Goal: Manage account settings

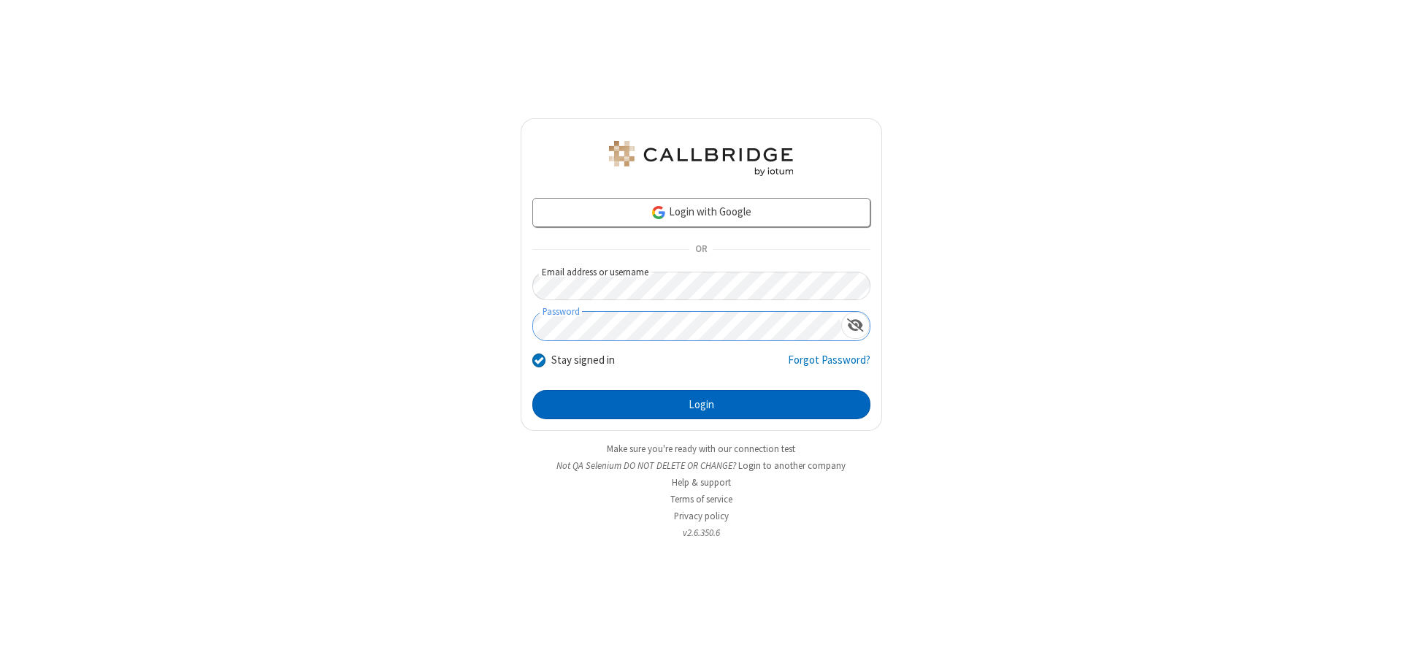
click at [701, 405] on button "Login" at bounding box center [701, 404] width 338 height 29
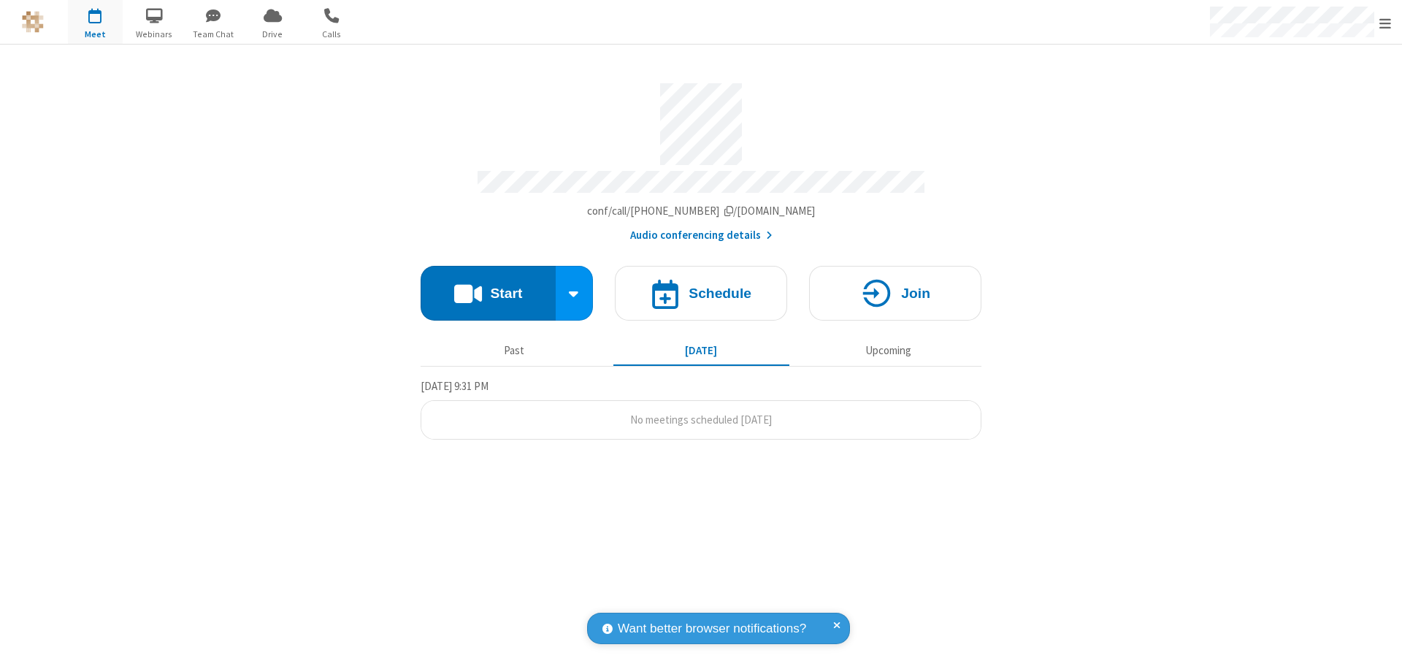
click at [1385, 23] on span "Open menu" at bounding box center [1385, 23] width 12 height 15
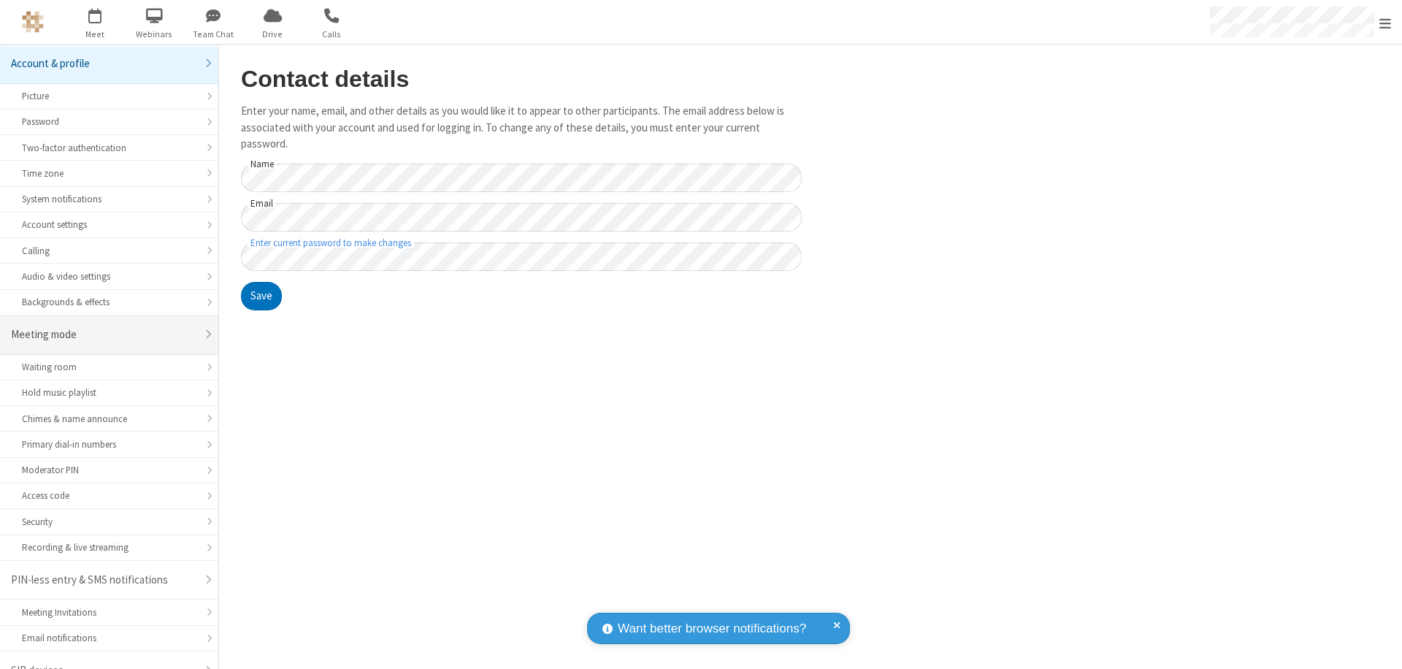
click at [104, 326] on div "Meeting mode" at bounding box center [103, 334] width 185 height 17
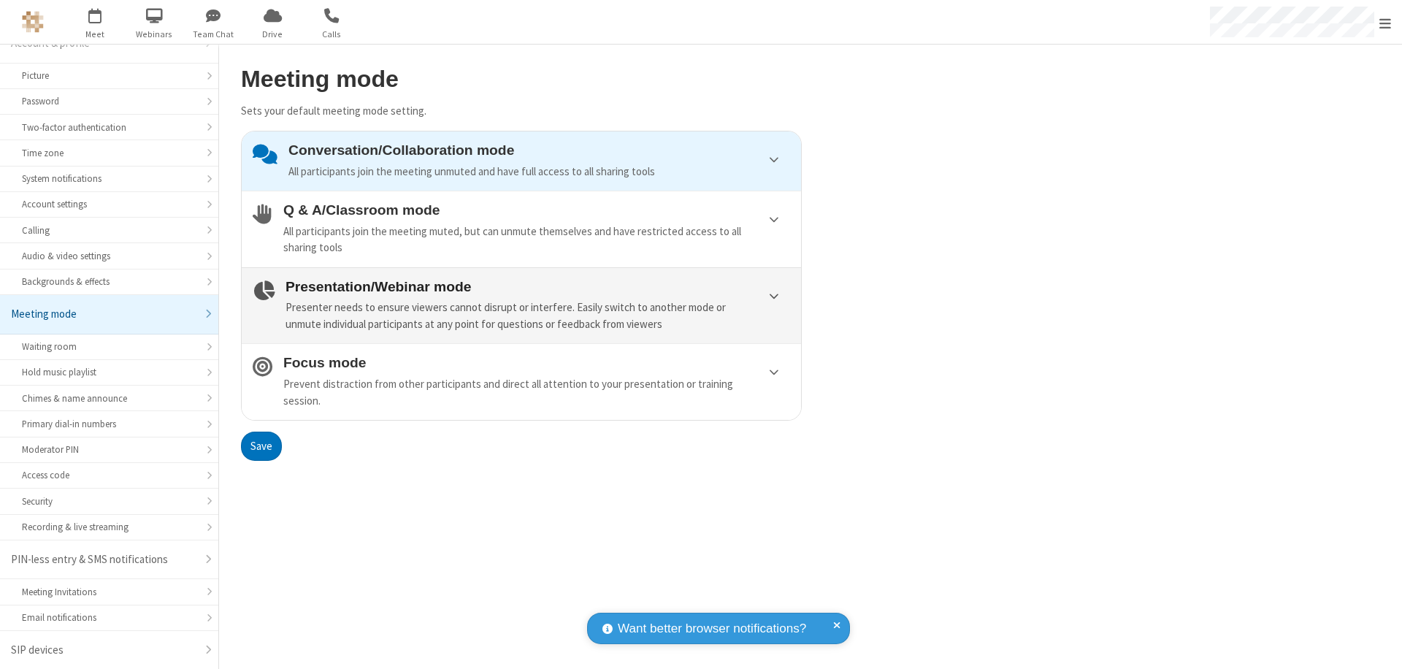
click at [521, 305] on div "Presenter needs to ensure viewers cannot disrupt or interfere. Easily switch to…" at bounding box center [537, 315] width 505 height 33
click at [261, 445] on button "Save" at bounding box center [261, 446] width 41 height 29
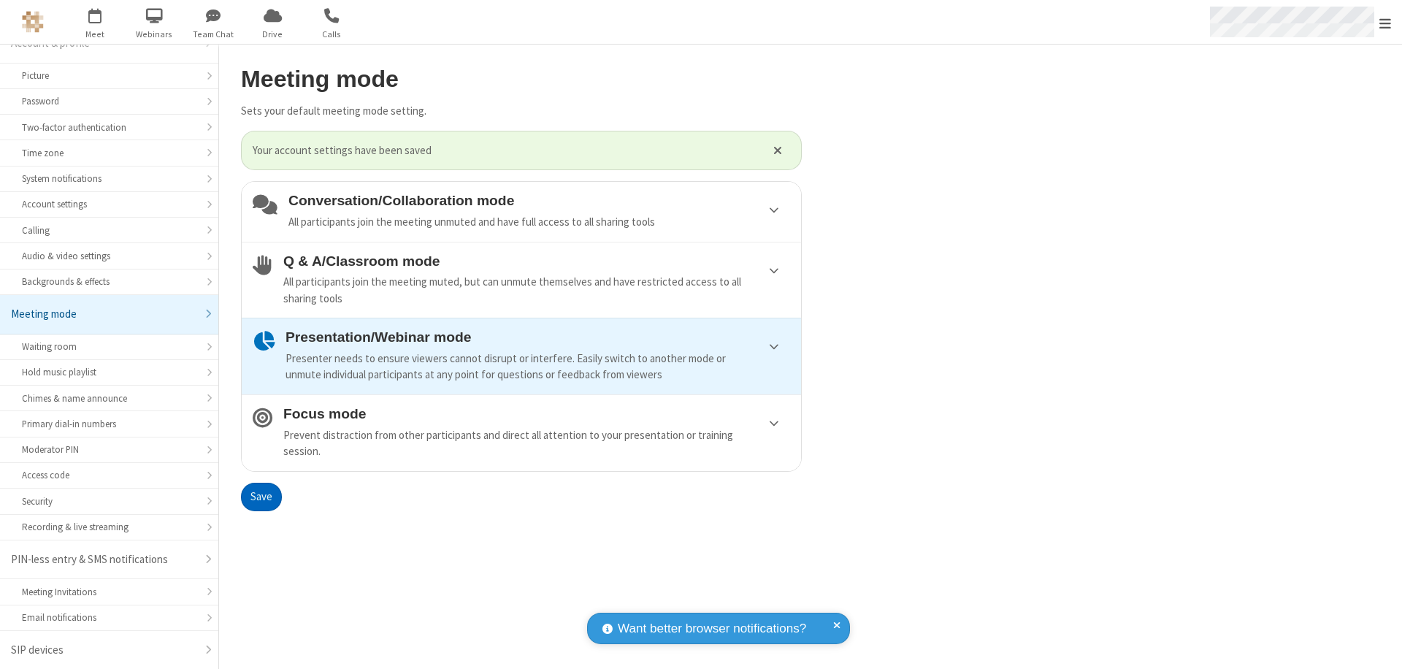
click at [1385, 22] on span "Open menu" at bounding box center [1385, 23] width 12 height 15
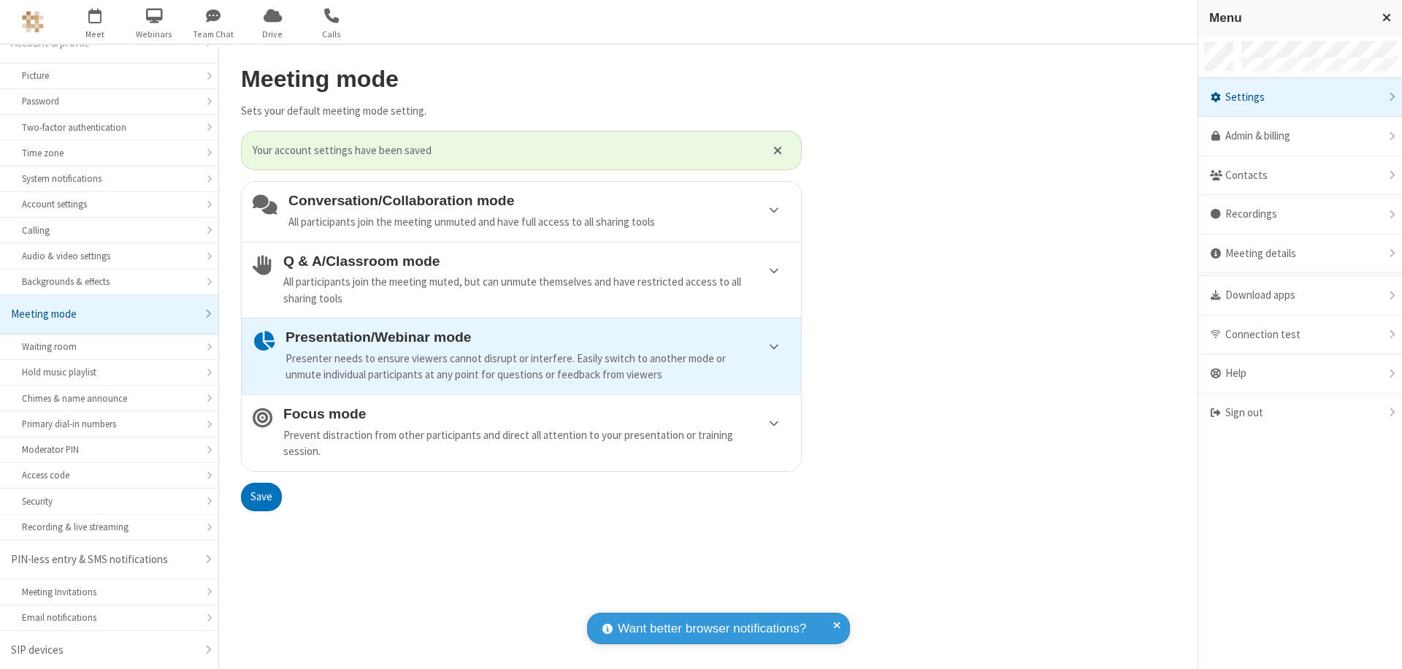
click at [1222, 413] on span at bounding box center [1215, 413] width 13 height 12
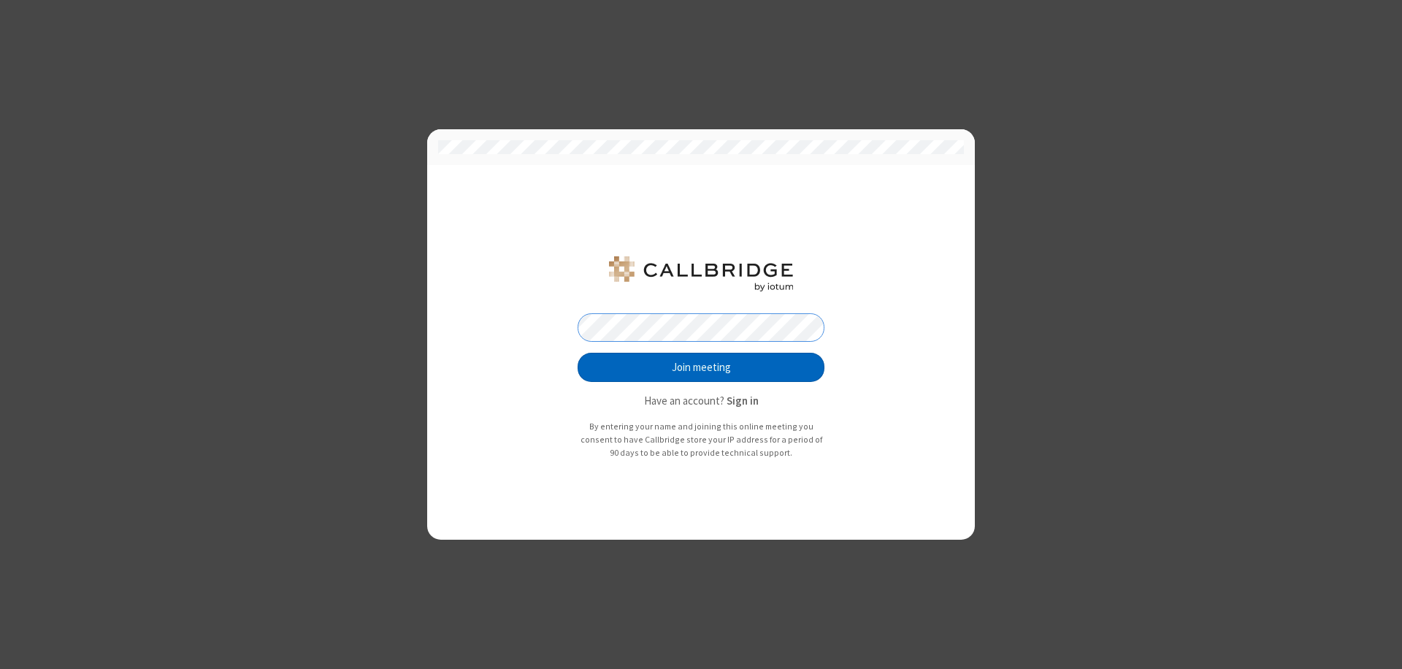
click at [701, 367] on button "Join meeting" at bounding box center [701, 367] width 247 height 29
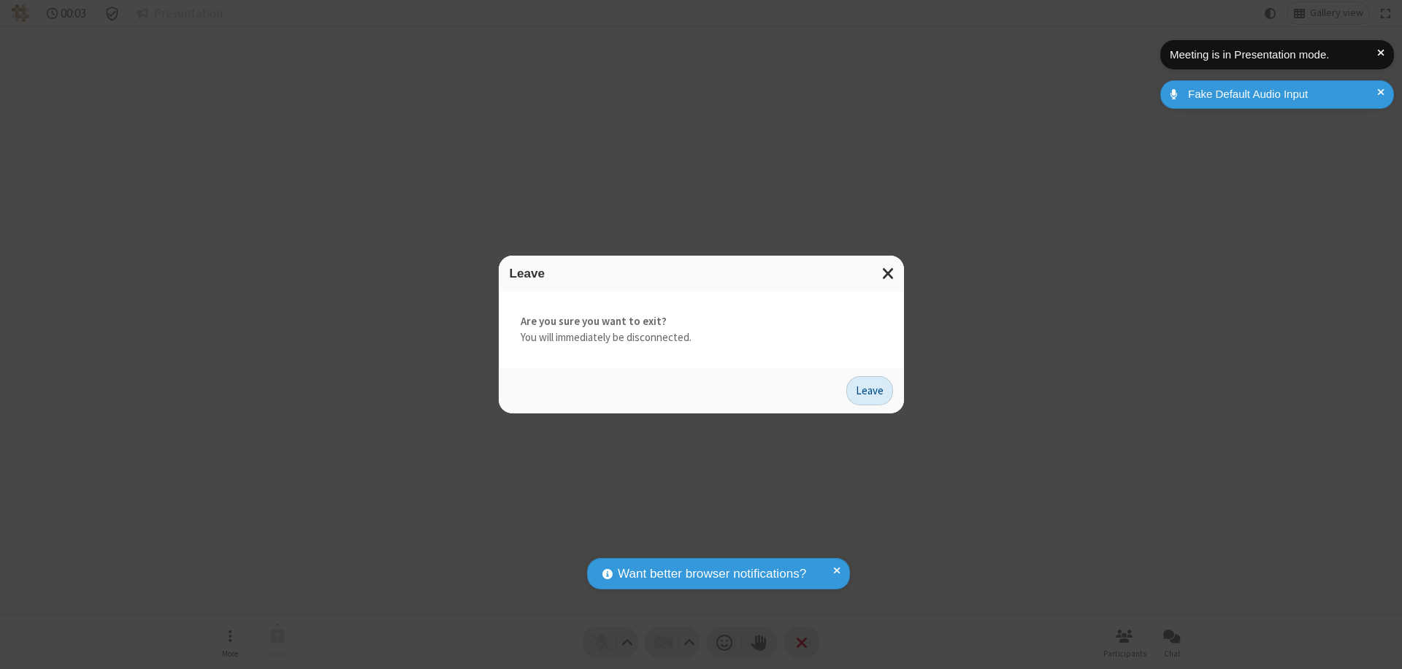
click at [870, 390] on button "Leave" at bounding box center [869, 390] width 47 height 29
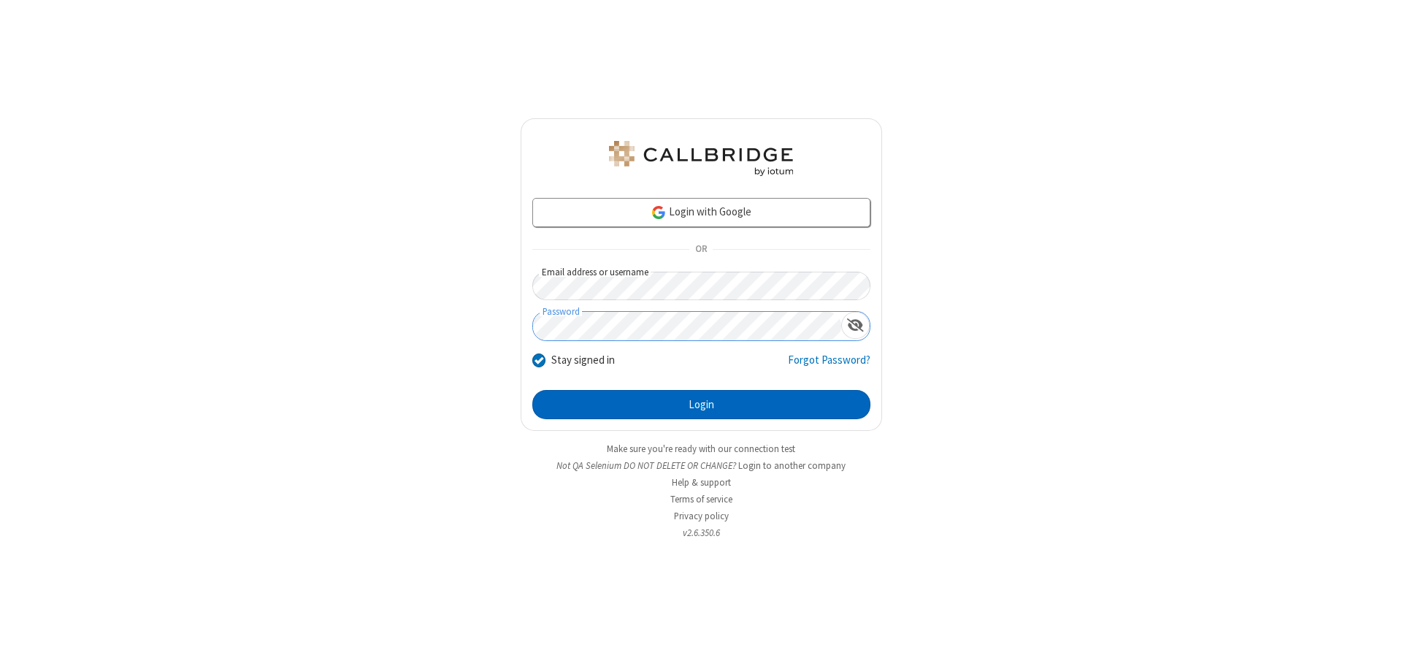
click at [701, 405] on button "Login" at bounding box center [701, 404] width 338 height 29
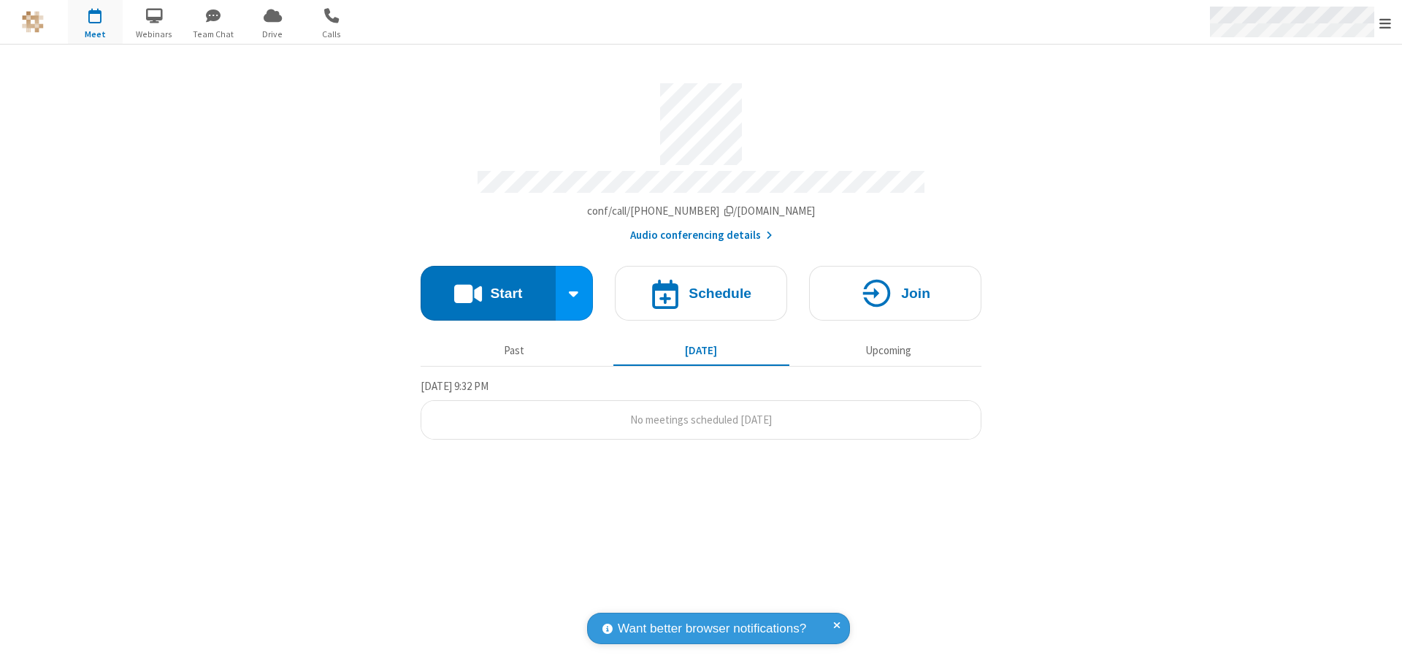
click at [1385, 23] on span "Open menu" at bounding box center [1385, 23] width 12 height 15
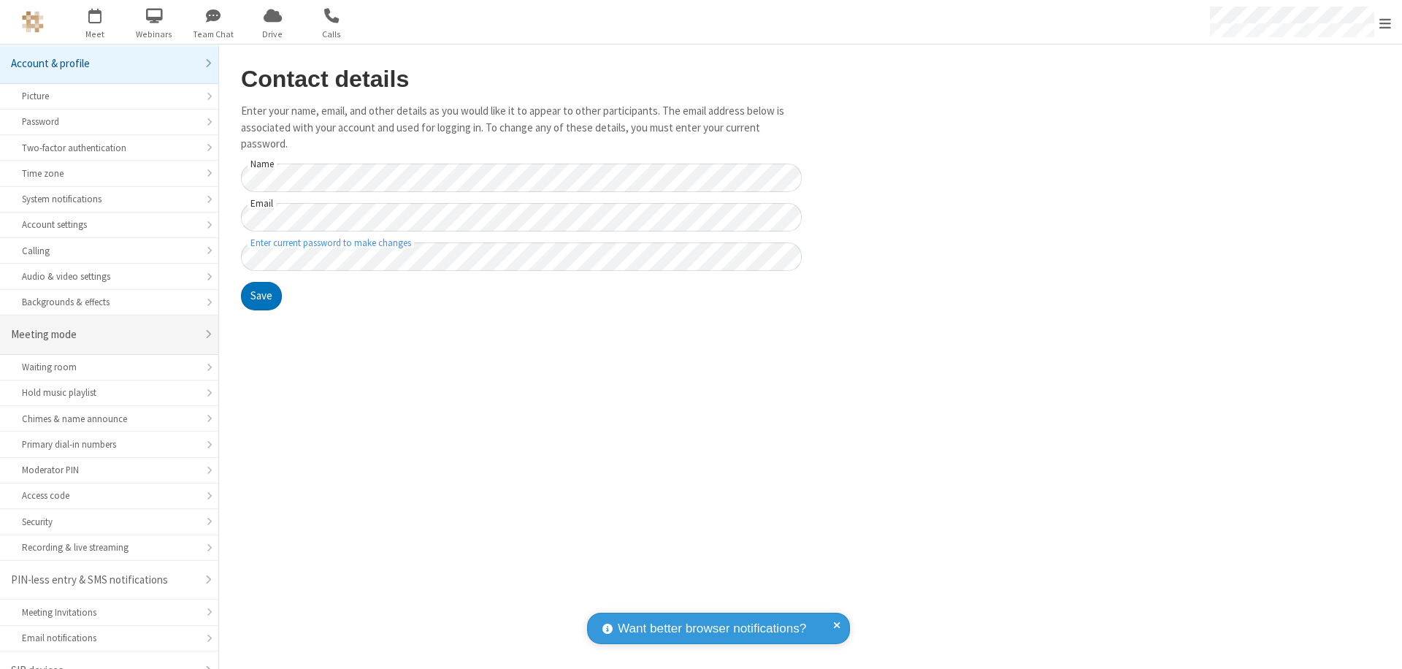
click at [104, 326] on div "Meeting mode" at bounding box center [103, 334] width 185 height 17
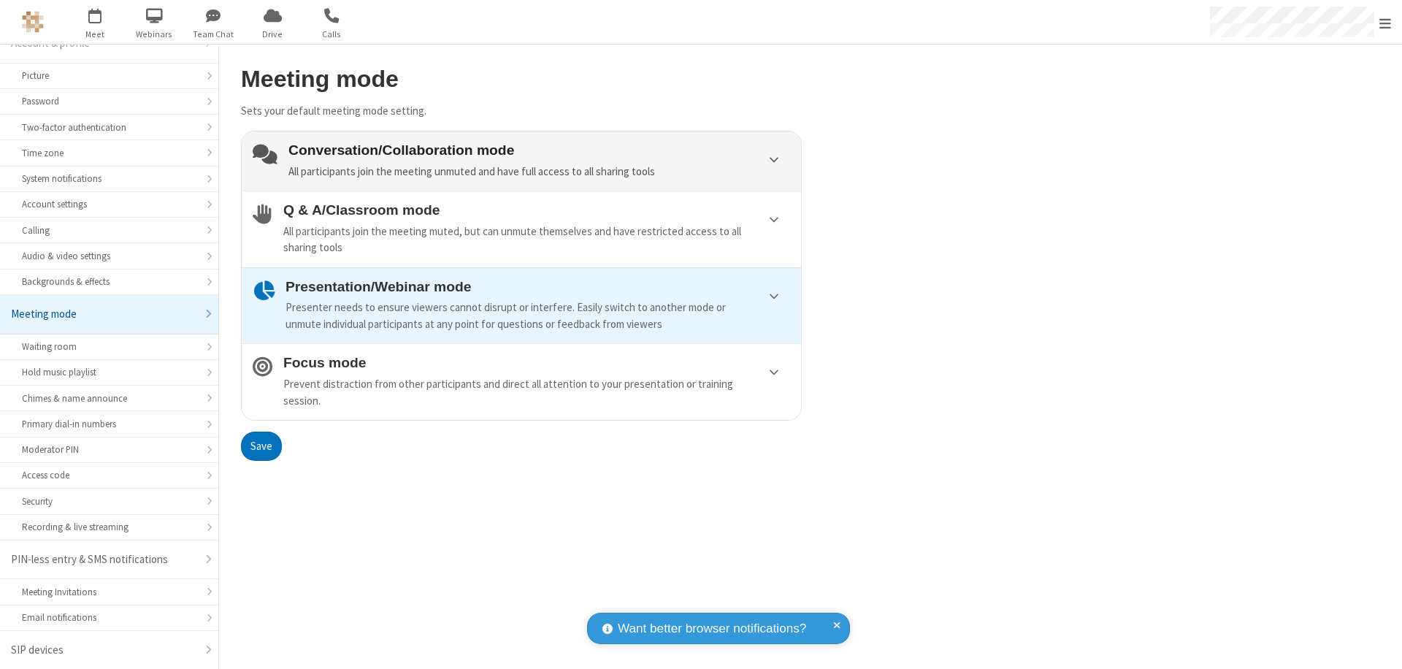
click at [521, 161] on div "Conversation/Collaboration mode All participants join the meeting unmuted and h…" at bounding box center [539, 160] width 502 height 37
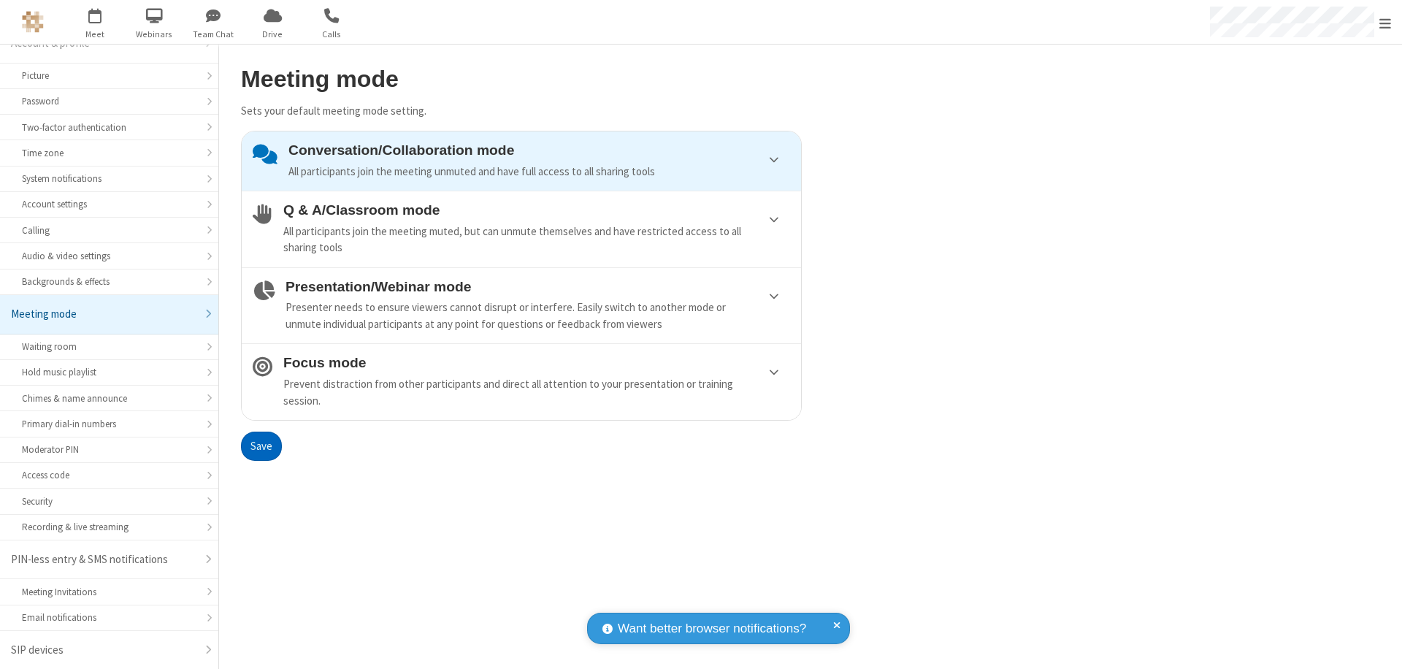
click at [261, 445] on button "Save" at bounding box center [261, 446] width 41 height 29
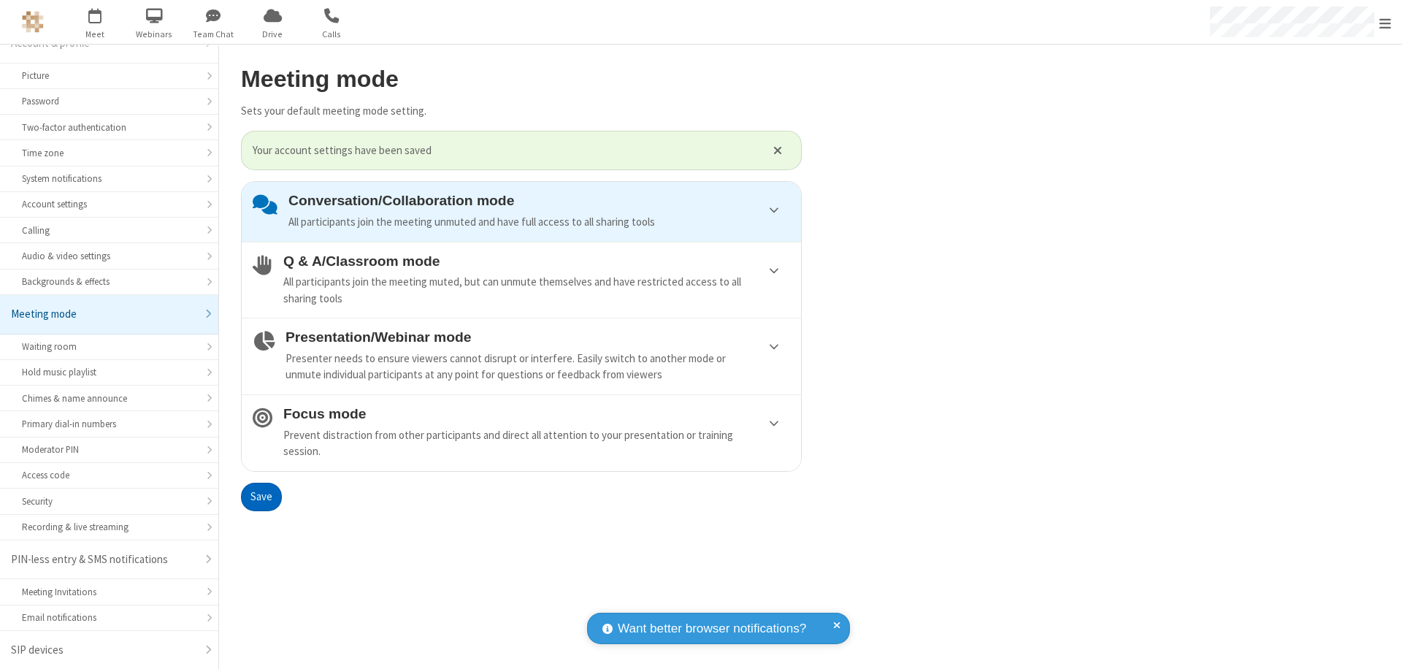
click at [1385, 22] on span "Open menu" at bounding box center [1385, 23] width 12 height 15
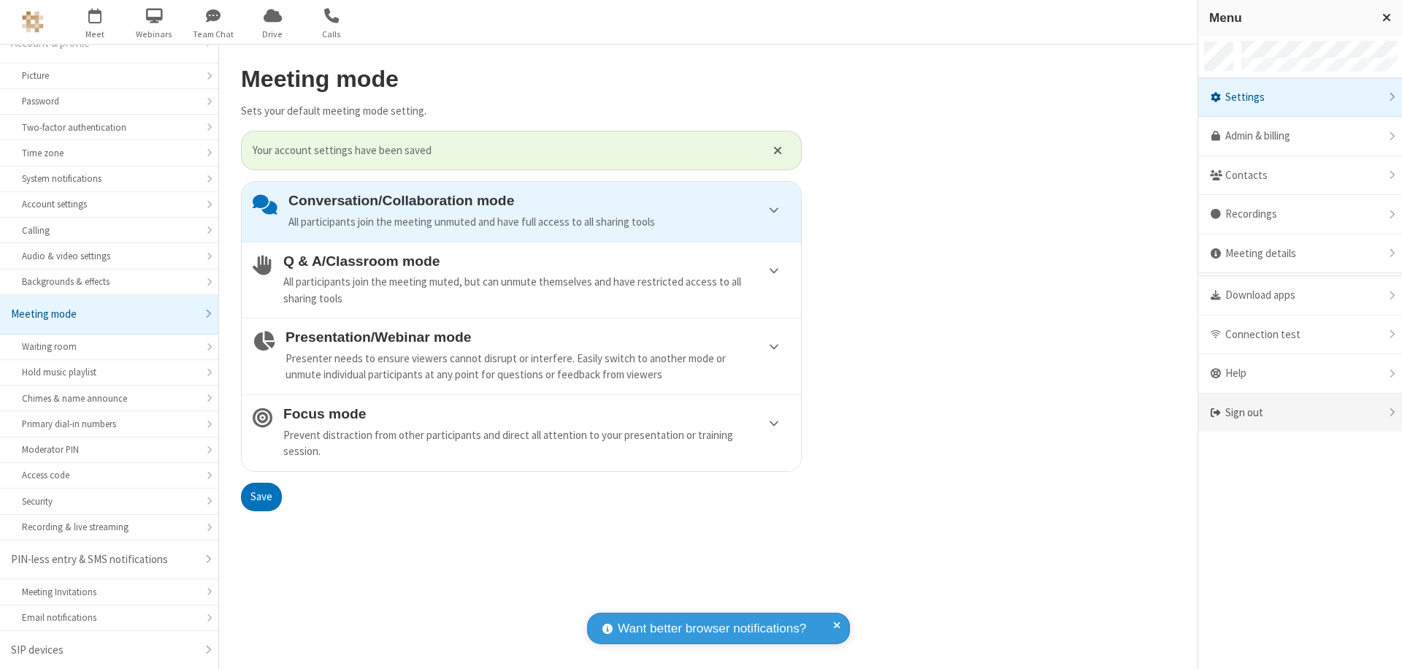
click at [1351, 413] on div "Sign out" at bounding box center [1300, 413] width 204 height 39
